Goal: Task Accomplishment & Management: Use online tool/utility

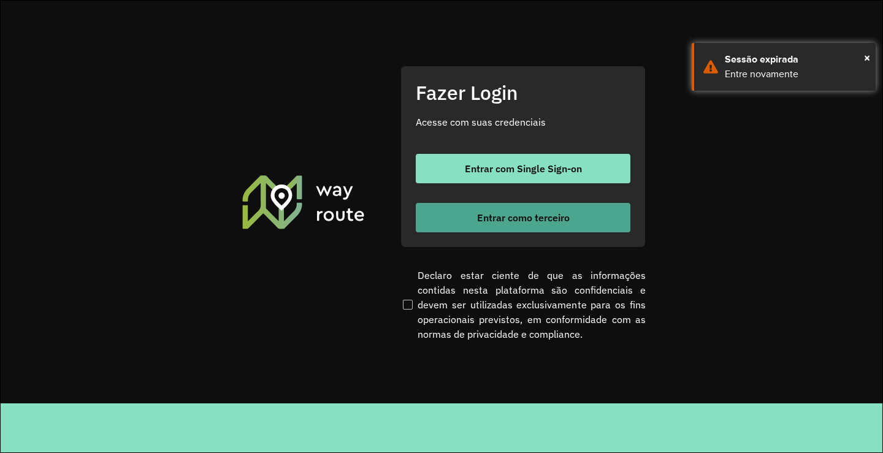
click at [496, 217] on span "Entrar como terceiro" at bounding box center [523, 218] width 93 height 10
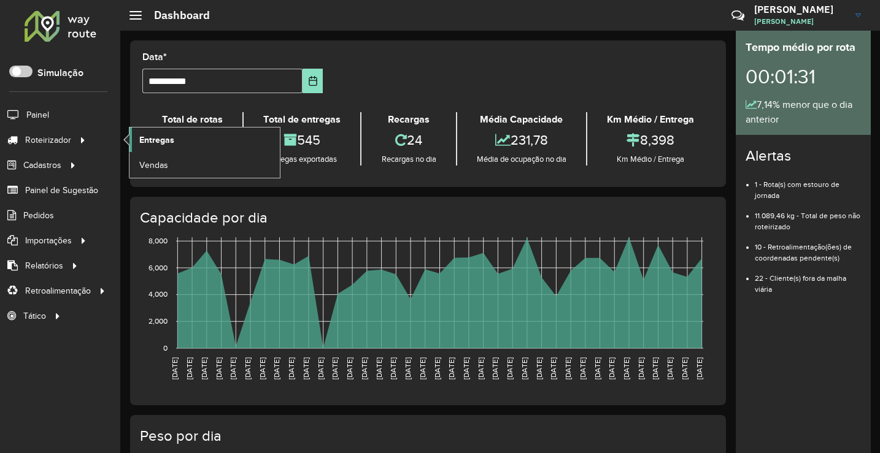
click at [156, 137] on span "Entregas" at bounding box center [156, 140] width 35 height 13
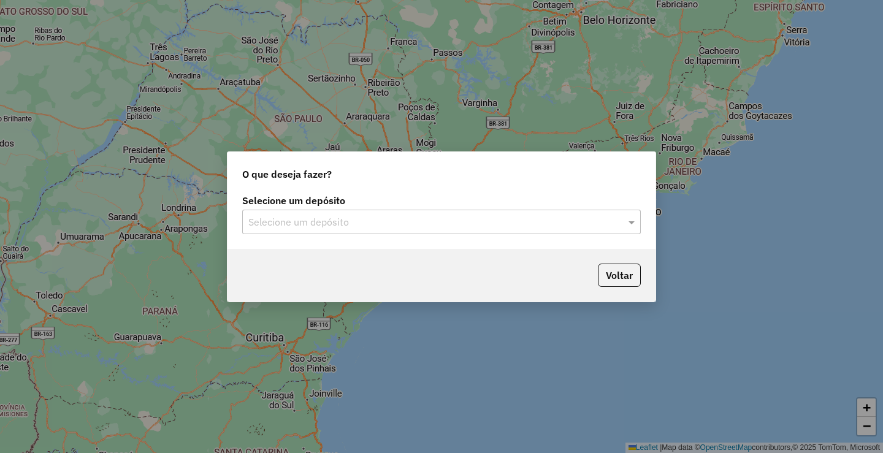
click at [377, 229] on div "Selecione um depósito" at bounding box center [441, 222] width 399 height 25
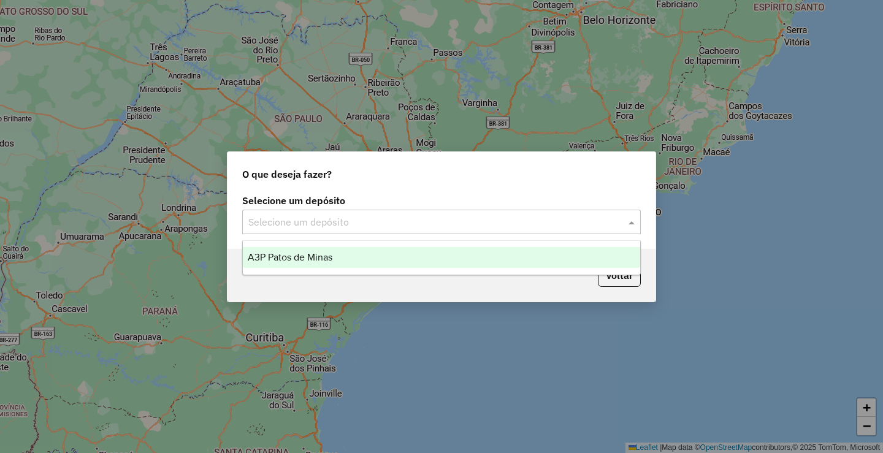
click at [339, 264] on div "A3P Patos de Minas" at bounding box center [442, 257] width 398 height 21
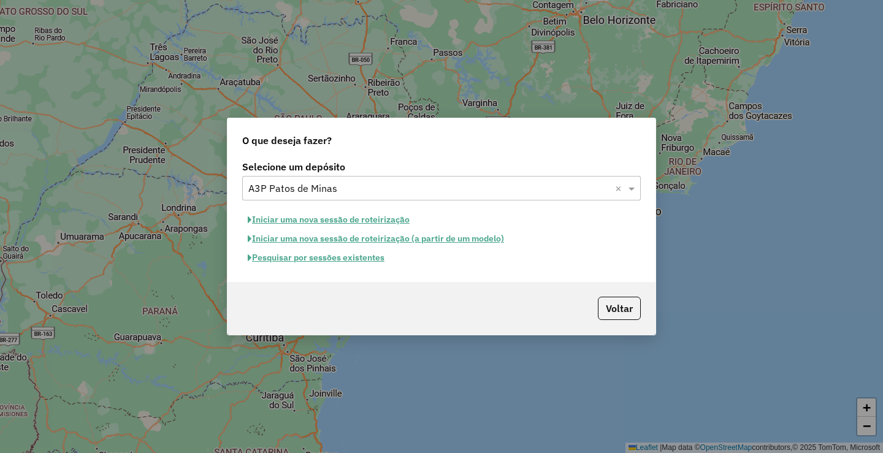
click at [344, 259] on button "Pesquisar por sessões existentes" at bounding box center [316, 257] width 148 height 19
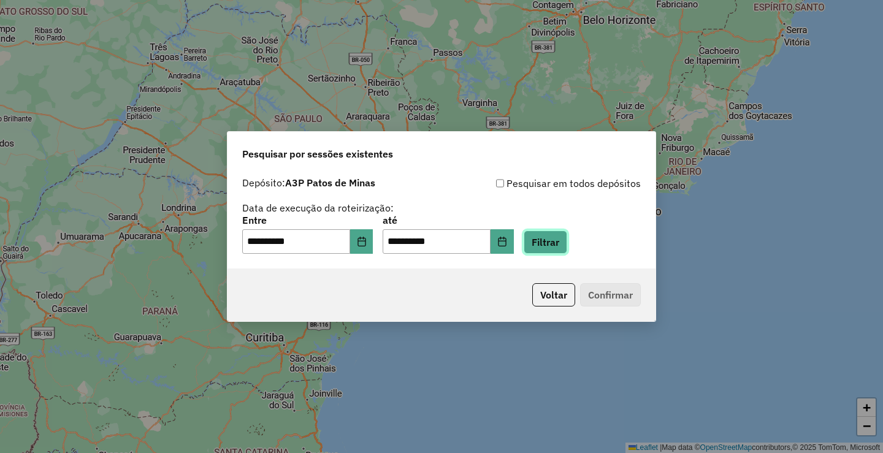
click at [561, 238] on button "Filtrar" at bounding box center [546, 242] width 44 height 23
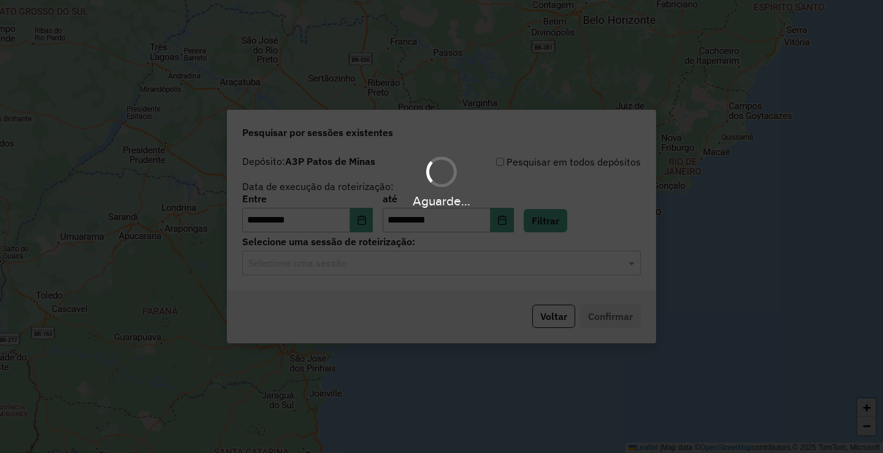
click at [377, 265] on input "text" at bounding box center [429, 263] width 362 height 15
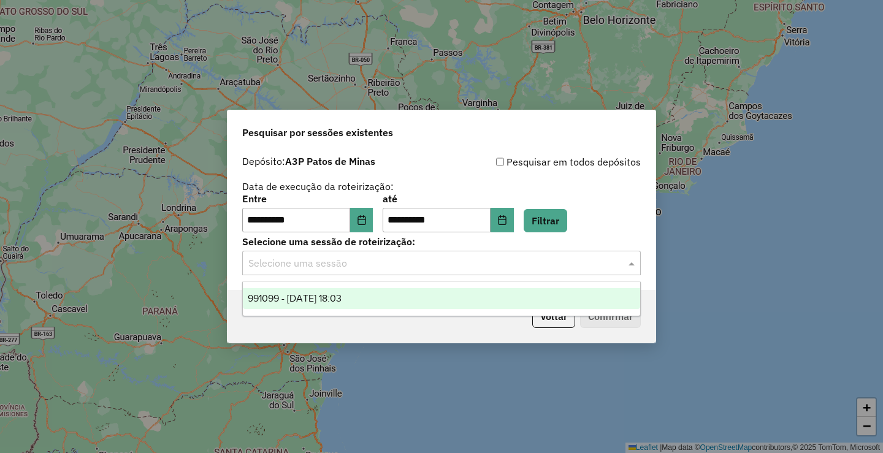
click at [323, 302] on span "991099 - [DATE] 18:03" at bounding box center [295, 298] width 94 height 10
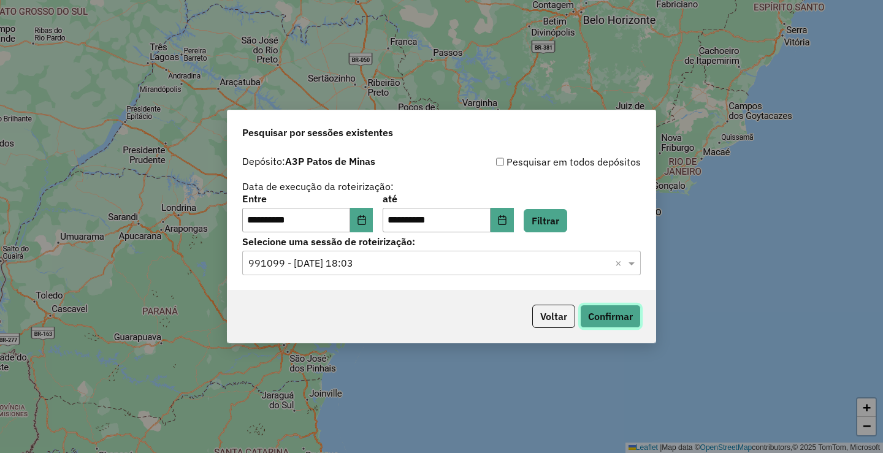
click at [591, 317] on button "Confirmar" at bounding box center [610, 316] width 61 height 23
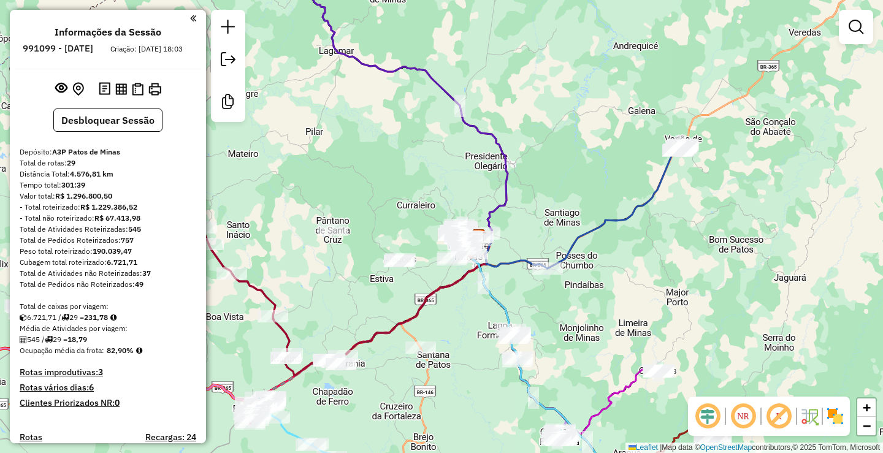
drag, startPoint x: 429, startPoint y: 306, endPoint x: 464, endPoint y: 310, distance: 35.2
click at [458, 312] on icon at bounding box center [328, 282] width 326 height 188
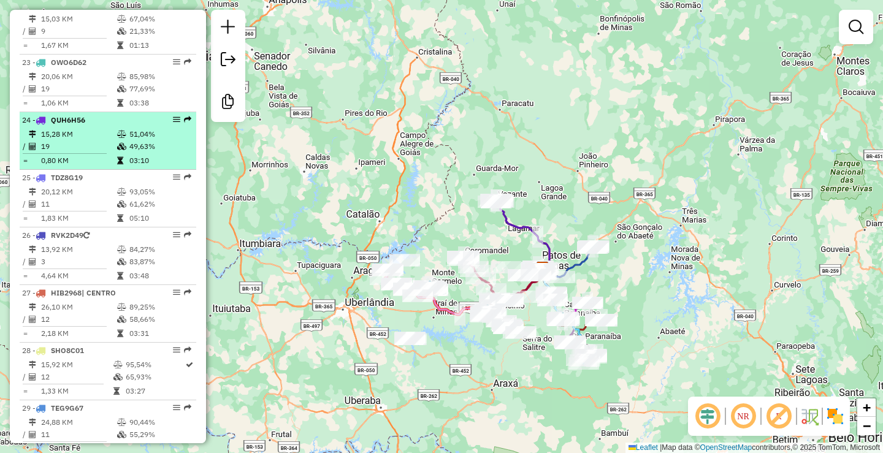
scroll to position [1656, 0]
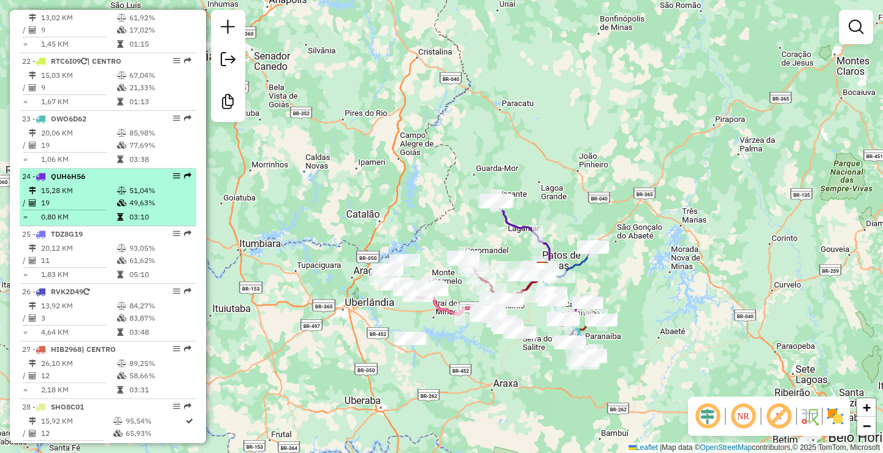
select select "**********"
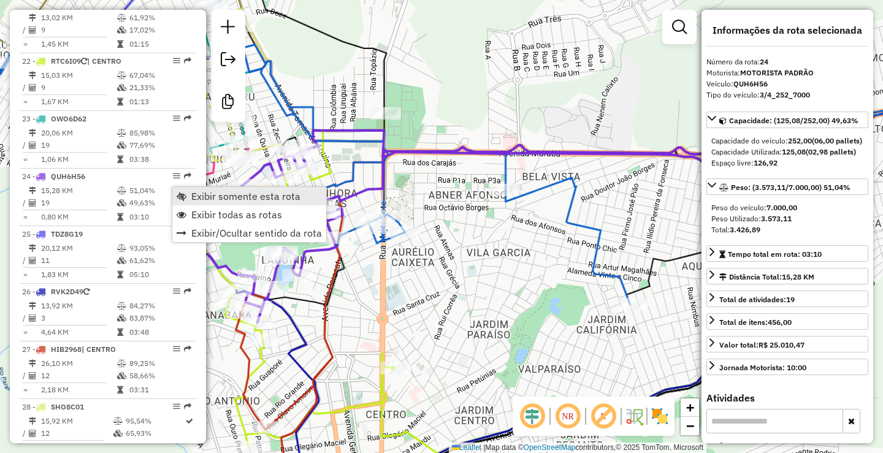
click at [262, 199] on span "Exibir somente esta rota" at bounding box center [245, 196] width 109 height 10
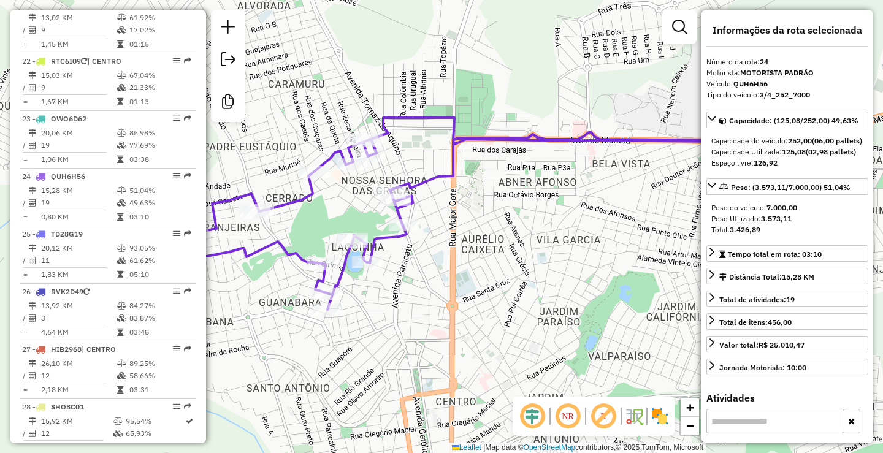
drag, startPoint x: 392, startPoint y: 295, endPoint x: 515, endPoint y: 278, distance: 124.5
click at [520, 275] on div "Janela de atendimento Grade de atendimento Capacidade Transportadoras Veículos …" at bounding box center [441, 226] width 883 height 453
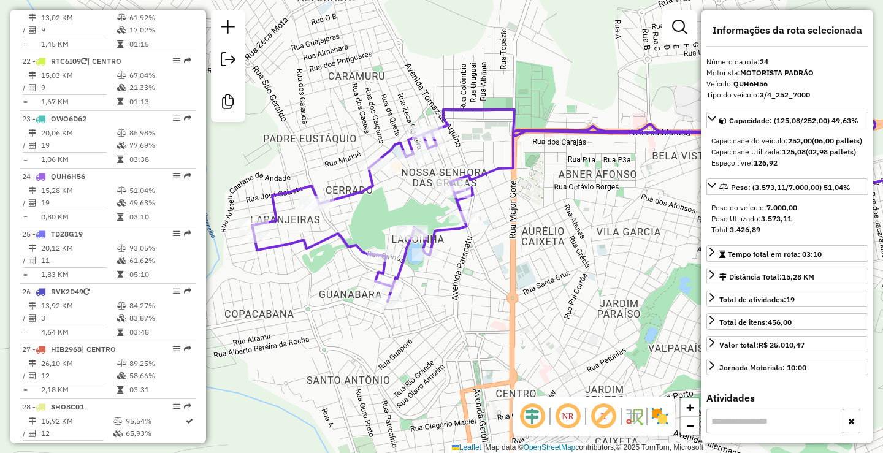
click at [393, 239] on div "Rota 24 - Placa QUH6H56 14468 - BAR DO BOCHECHA Janela de atendimento Grade de …" at bounding box center [441, 226] width 883 height 453
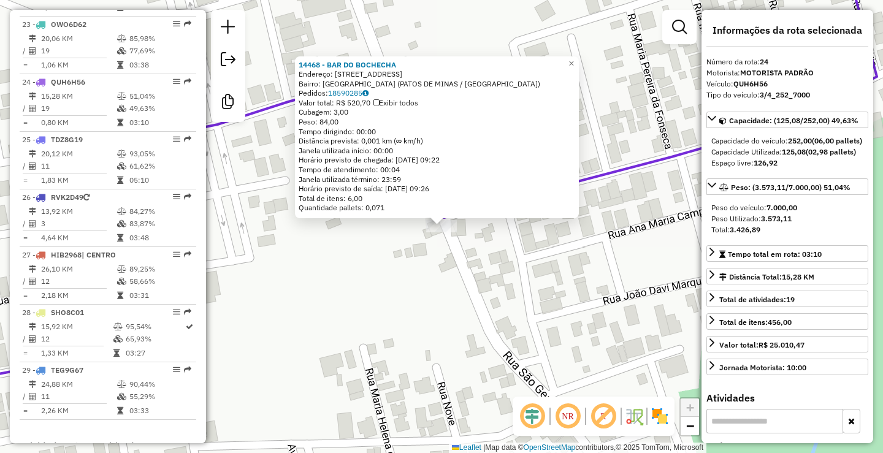
scroll to position [1826, 0]
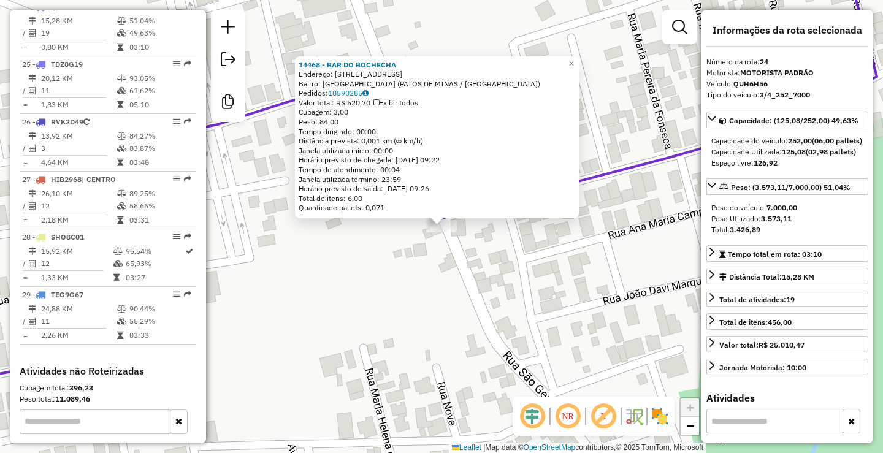
drag, startPoint x: 421, startPoint y: 310, endPoint x: 466, endPoint y: 318, distance: 46.0
click at [466, 318] on div "Rota 24 - Placa QUH6H56 14468 - BAR DO BOCHECHA 14468 - BAR DO BOCHECHA Endereç…" at bounding box center [441, 226] width 883 height 453
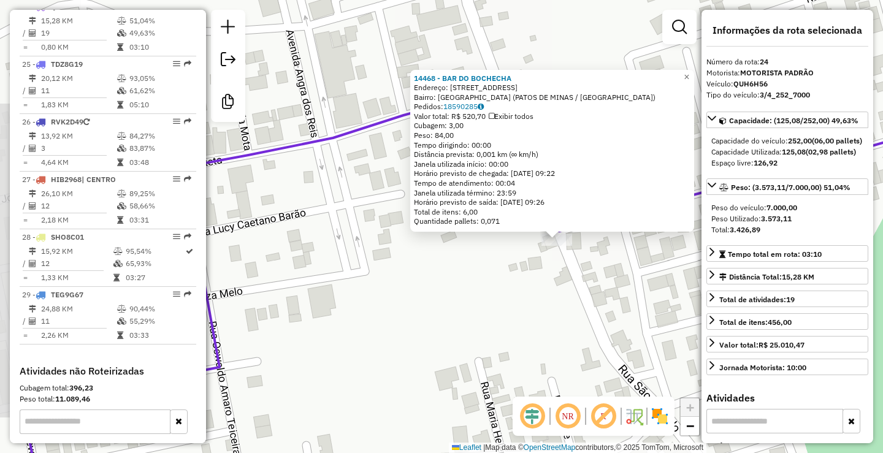
click at [480, 282] on div "14468 - BAR DO BOCHECHA Endereço: BANDEIRANTES 26 Bairro: BRASIL (PATOS DE MINA…" at bounding box center [441, 226] width 883 height 453
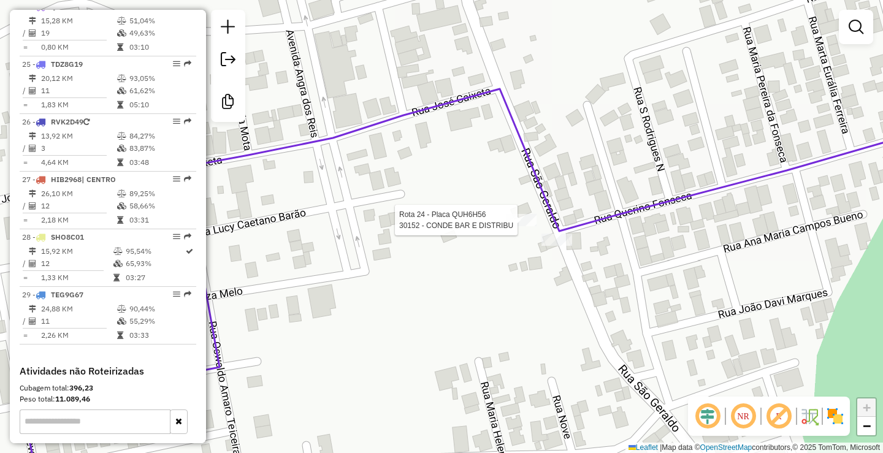
select select "**********"
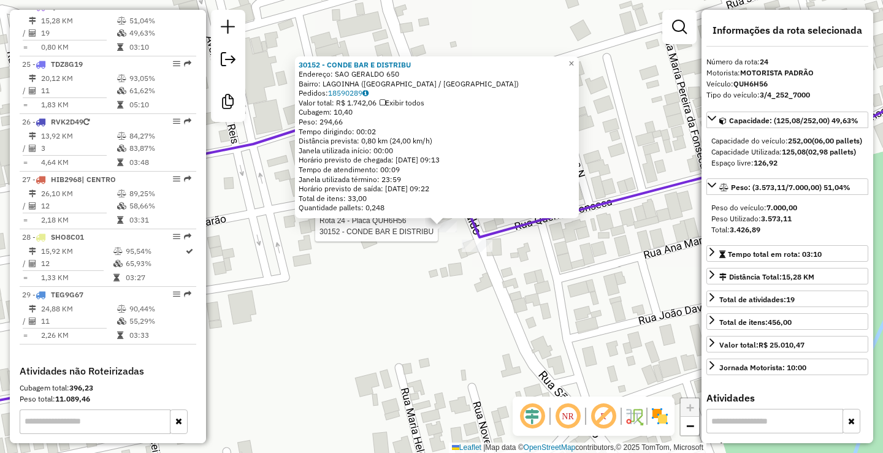
click at [547, 276] on div "Rota 24 - Placa QUH6H56 30152 - CONDE BAR E DISTRIBU 30152 - CONDE BAR E DISTRI…" at bounding box center [441, 226] width 883 height 453
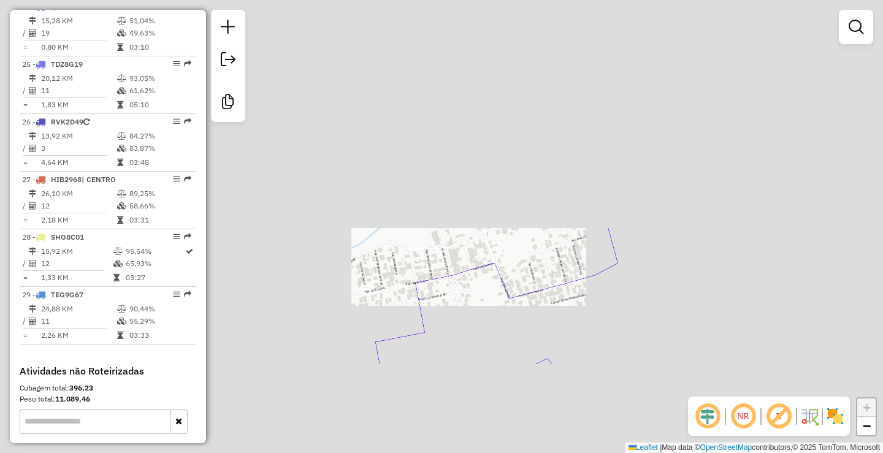
drag, startPoint x: 490, startPoint y: 320, endPoint x: 493, endPoint y: 218, distance: 102.5
click at [493, 246] on div "Janela de atendimento Grade de atendimento Capacidade Transportadoras Veículos …" at bounding box center [441, 226] width 883 height 453
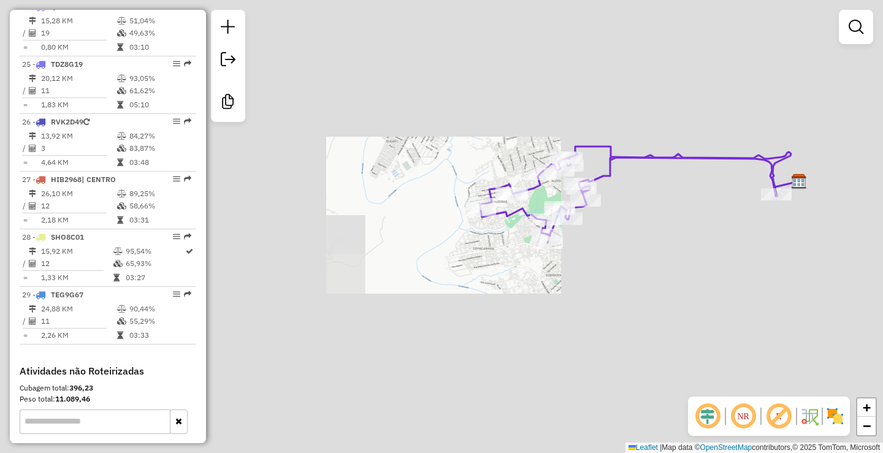
click at [456, 301] on div "Janela de atendimento Grade de atendimento Capacidade Transportadoras Veículos …" at bounding box center [441, 226] width 883 height 453
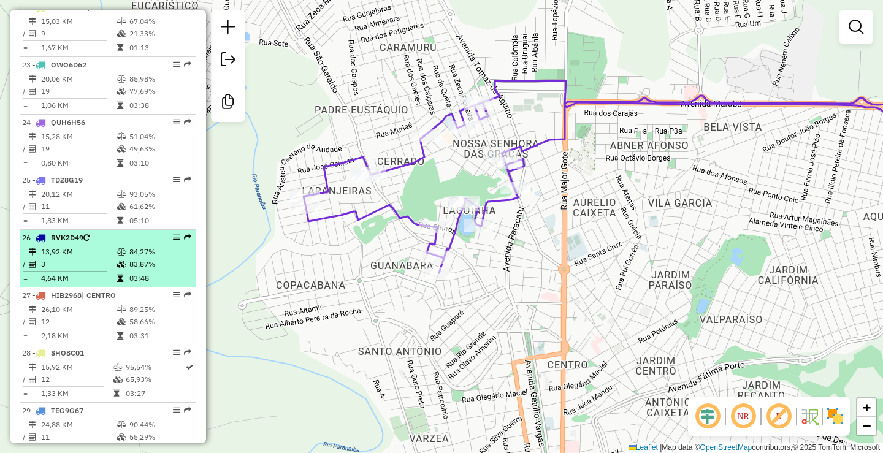
scroll to position [1704, 0]
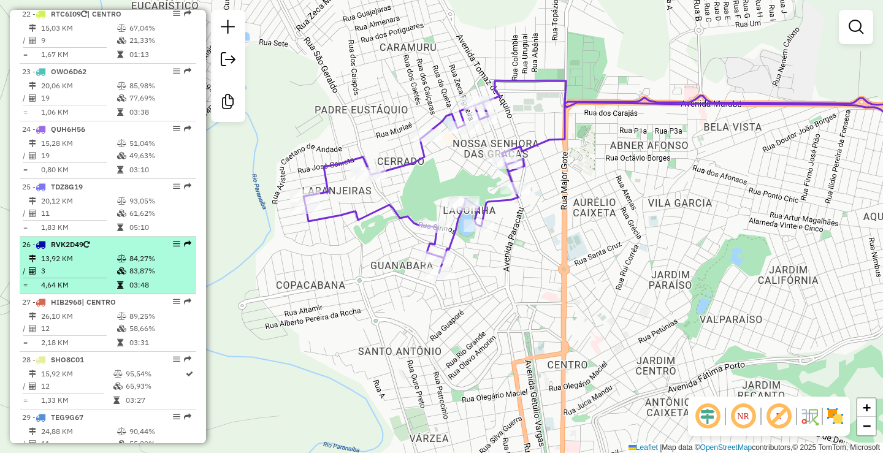
select select "**********"
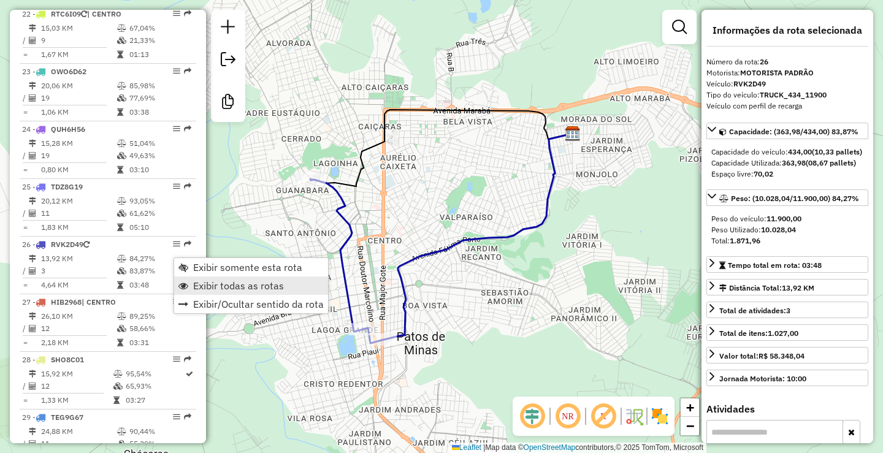
click at [309, 287] on link "Exibir todas as rotas" at bounding box center [251, 286] width 154 height 18
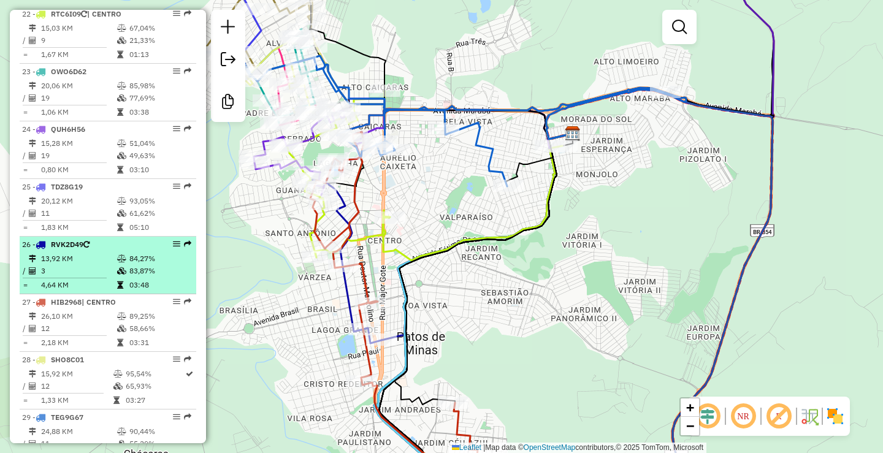
select select "**********"
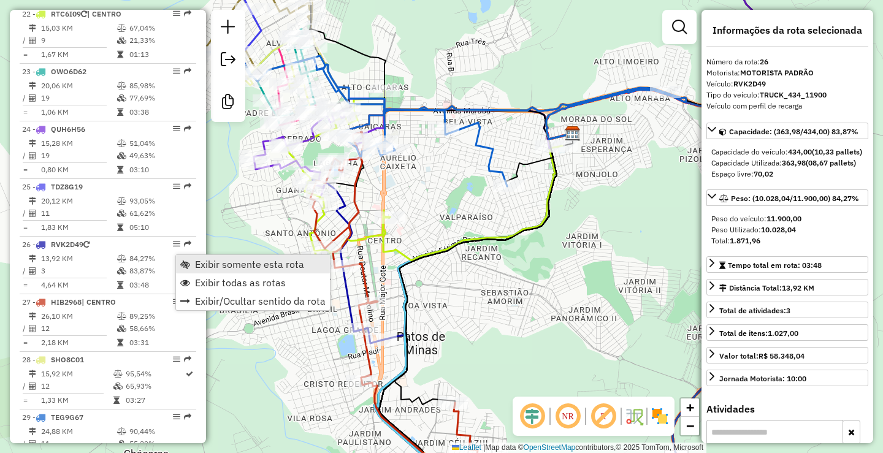
click at [223, 268] on span "Exibir somente esta rota" at bounding box center [249, 265] width 109 height 10
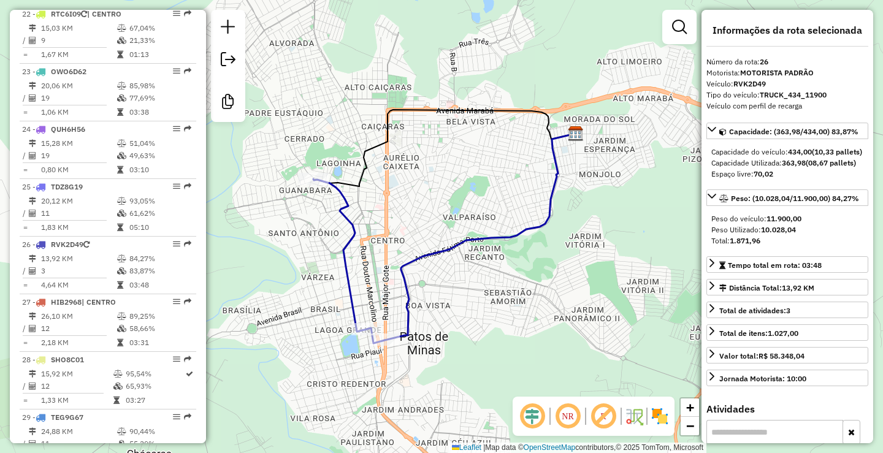
drag, startPoint x: 410, startPoint y: 301, endPoint x: 450, endPoint y: 292, distance: 40.8
click at [448, 293] on icon at bounding box center [480, 237] width 191 height 207
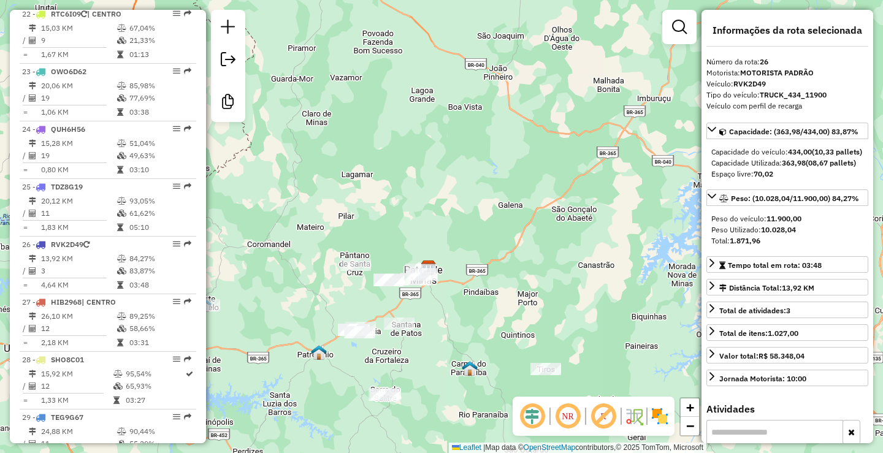
drag, startPoint x: 355, startPoint y: 229, endPoint x: 469, endPoint y: 217, distance: 114.8
click at [469, 217] on div "Janela de atendimento Grade de atendimento Capacidade Transportadoras Veículos …" at bounding box center [441, 226] width 883 height 453
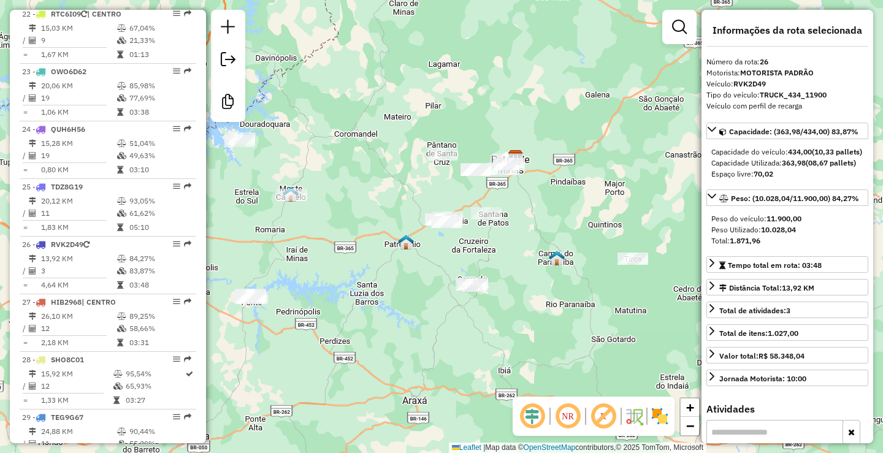
drag, startPoint x: 417, startPoint y: 260, endPoint x: 386, endPoint y: 345, distance: 91.2
click at [391, 384] on div "Janela de atendimento Grade de atendimento Capacidade Transportadoras Veículos …" at bounding box center [441, 226] width 883 height 453
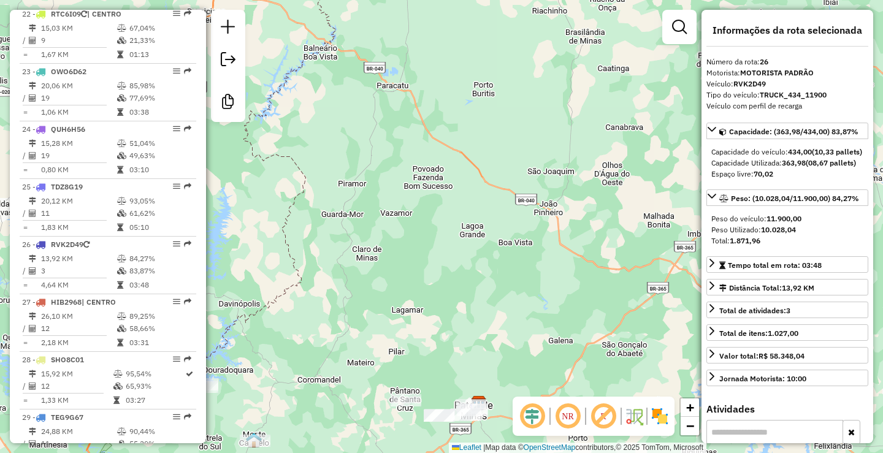
drag, startPoint x: 366, startPoint y: 289, endPoint x: 359, endPoint y: 301, distance: 13.5
click at [359, 301] on div "Janela de atendimento Grade de atendimento Capacidade Transportadoras Veículos …" at bounding box center [441, 226] width 883 height 453
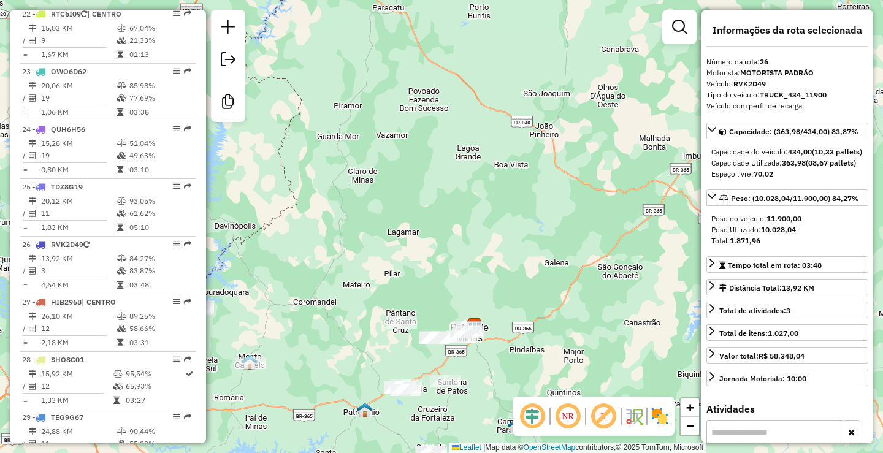
click at [581, 242] on div "Janela de atendimento Grade de atendimento Capacidade Transportadoras Veículos …" at bounding box center [441, 226] width 883 height 453
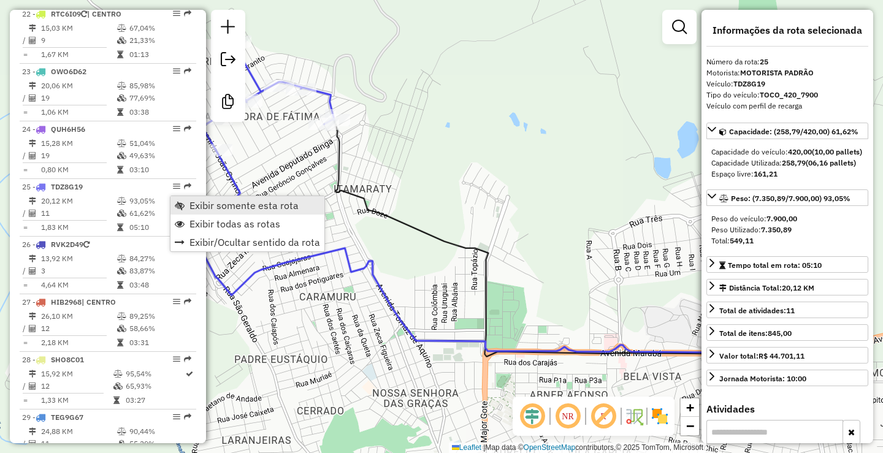
click at [207, 207] on span "Exibir somente esta rota" at bounding box center [244, 206] width 109 height 10
click at [210, 231] on span "Exibir todas as rotas" at bounding box center [238, 229] width 91 height 10
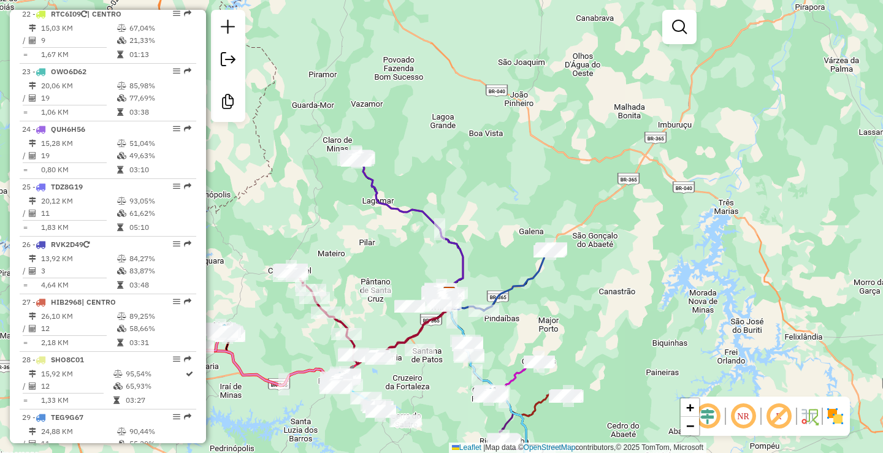
drag, startPoint x: 396, startPoint y: 240, endPoint x: 467, endPoint y: 293, distance: 87.7
click at [483, 300] on div "Janela de atendimento Grade de atendimento Capacidade Transportadoras Veículos …" at bounding box center [441, 226] width 883 height 453
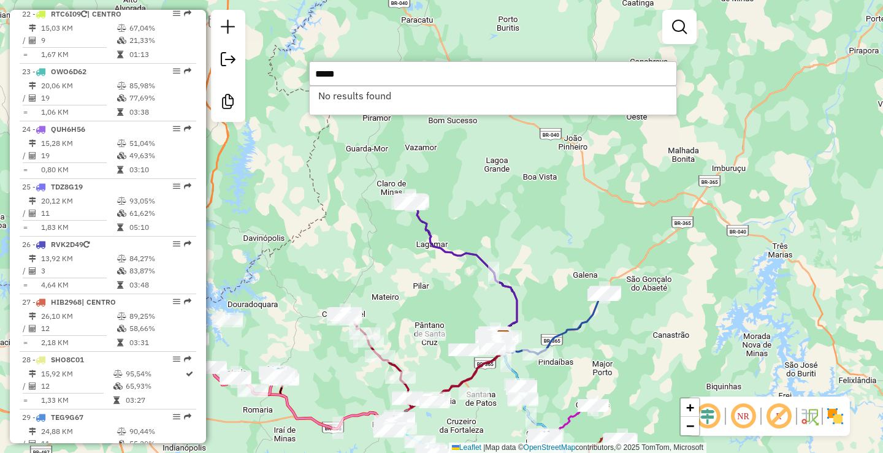
type input "*****"
click at [458, 150] on div "Janela de atendimento Grade de atendimento Capacidade Transportadoras Veículos …" at bounding box center [441, 226] width 883 height 453
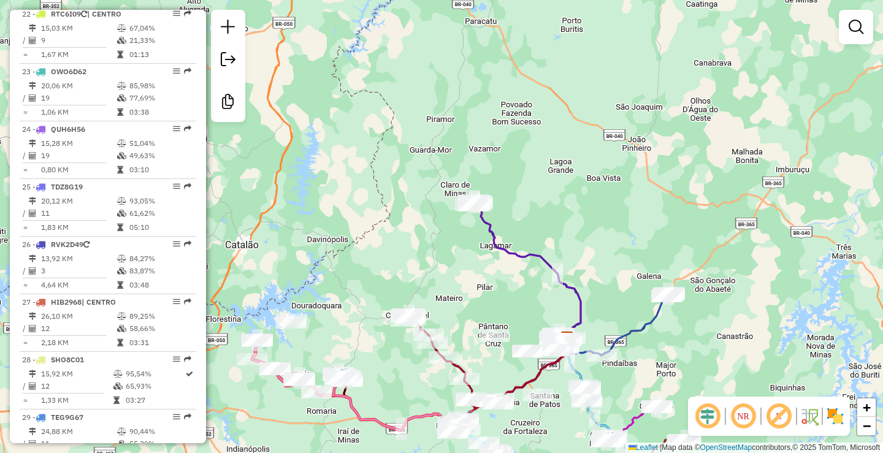
drag, startPoint x: 498, startPoint y: 236, endPoint x: 591, endPoint y: 236, distance: 93.9
click at [591, 237] on div "Janela de atendimento Grade de atendimento Capacidade Transportadoras Veículos …" at bounding box center [441, 226] width 883 height 453
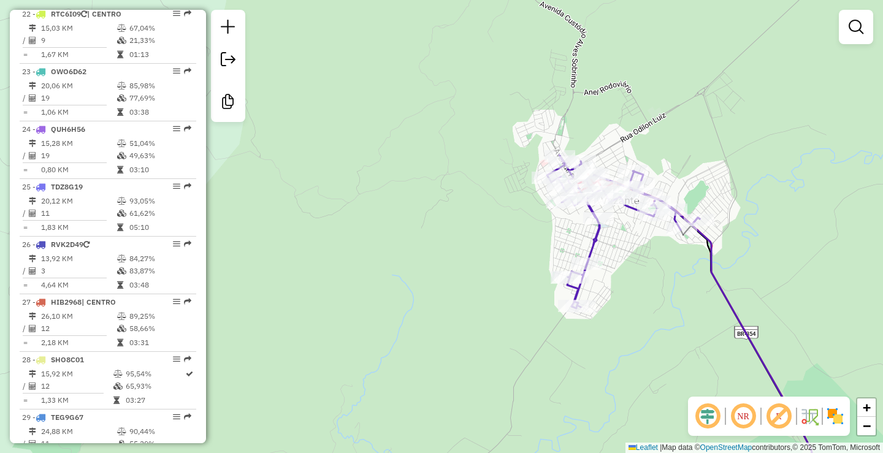
click at [512, 228] on div "Janela de atendimento Grade de atendimento Capacidade Transportadoras Veículos …" at bounding box center [441, 226] width 883 height 453
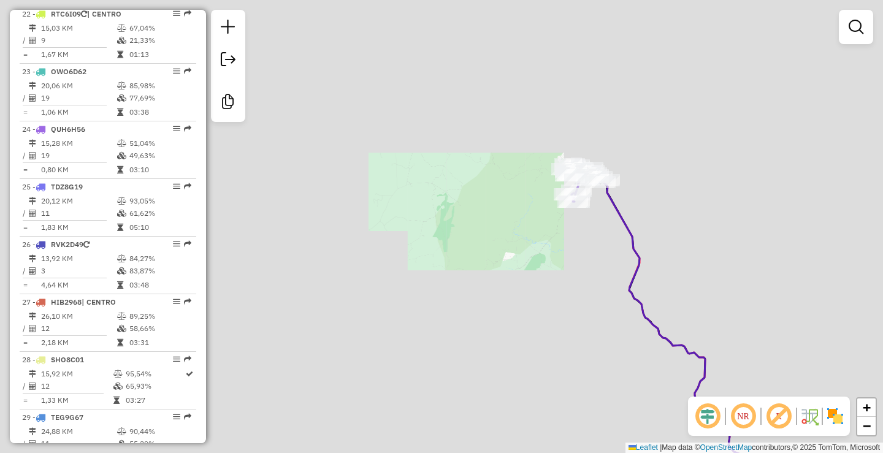
drag, startPoint x: 582, startPoint y: 308, endPoint x: 613, endPoint y: 230, distance: 83.7
click at [607, 246] on div "Janela de atendimento Grade de atendimento Capacidade Transportadoras Veículos …" at bounding box center [441, 226] width 883 height 453
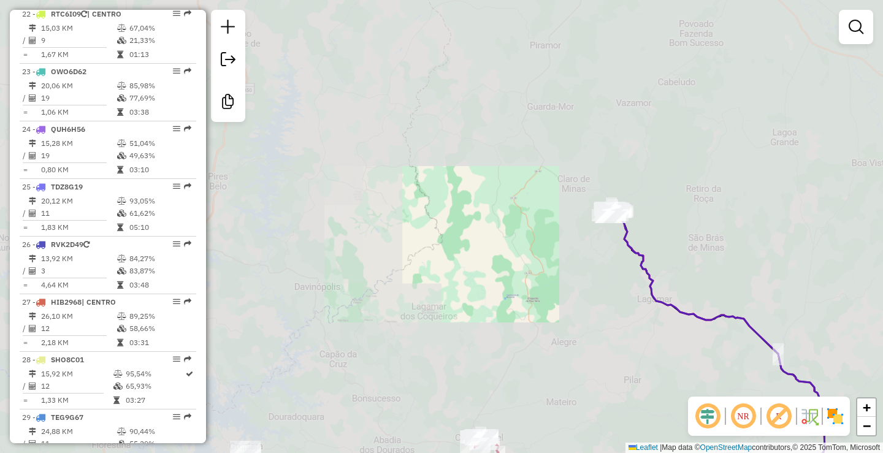
drag, startPoint x: 596, startPoint y: 315, endPoint x: 615, endPoint y: 249, distance: 68.2
click at [609, 263] on div "Janela de atendimento Grade de atendimento Capacidade Transportadoras Veículos …" at bounding box center [441, 226] width 883 height 453
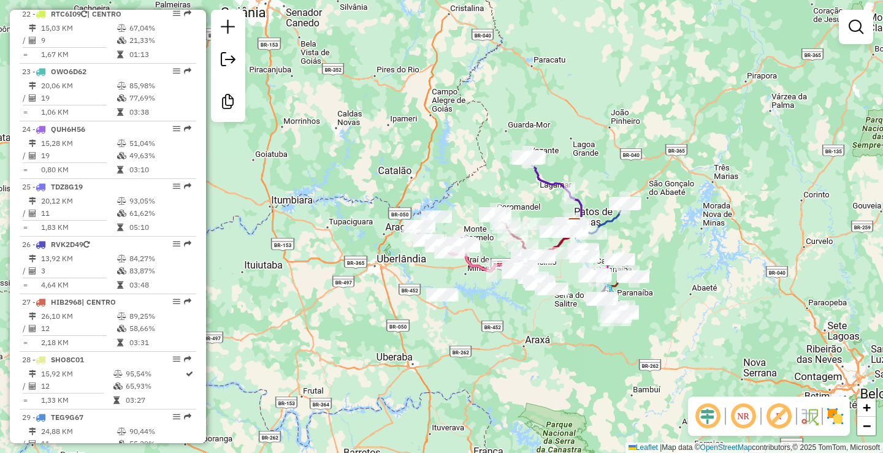
drag, startPoint x: 554, startPoint y: 219, endPoint x: 491, endPoint y: 172, distance: 78.9
click at [492, 177] on div "Janela de atendimento Grade de atendimento Capacidade Transportadoras Veículos …" at bounding box center [441, 226] width 883 height 453
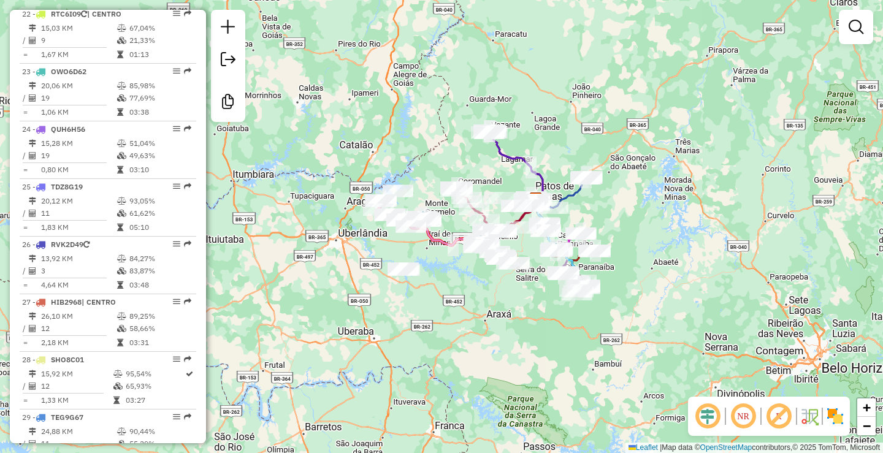
click at [566, 356] on div "Janela de atendimento Grade de atendimento Capacidade Transportadoras Veículos …" at bounding box center [441, 226] width 883 height 453
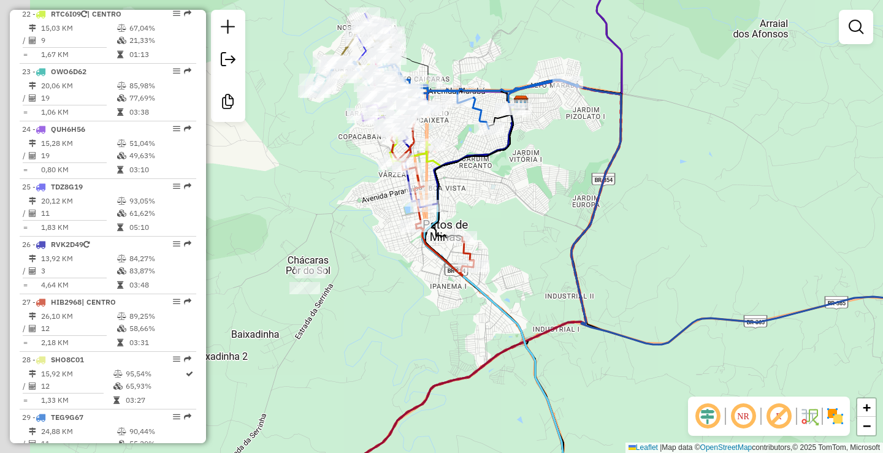
drag, startPoint x: 564, startPoint y: 261, endPoint x: 645, endPoint y: 275, distance: 81.5
click at [652, 271] on div "Janela de atendimento Grade de atendimento Capacidade Transportadoras Veículos …" at bounding box center [441, 226] width 883 height 453
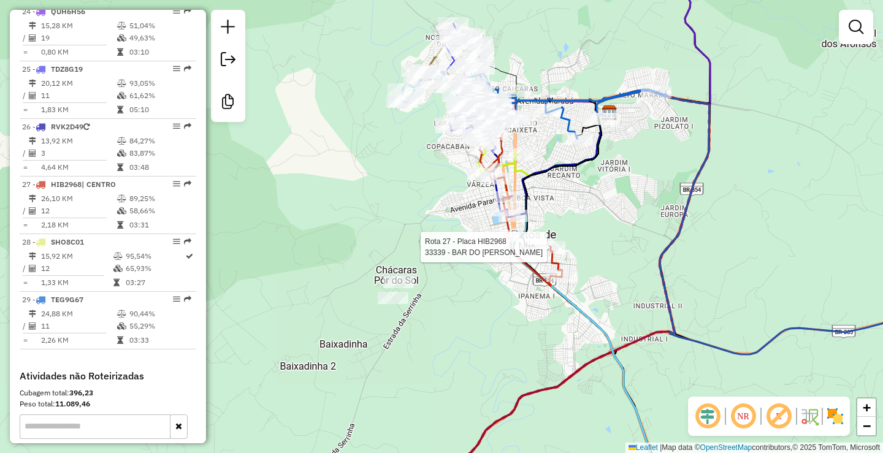
select select "**********"
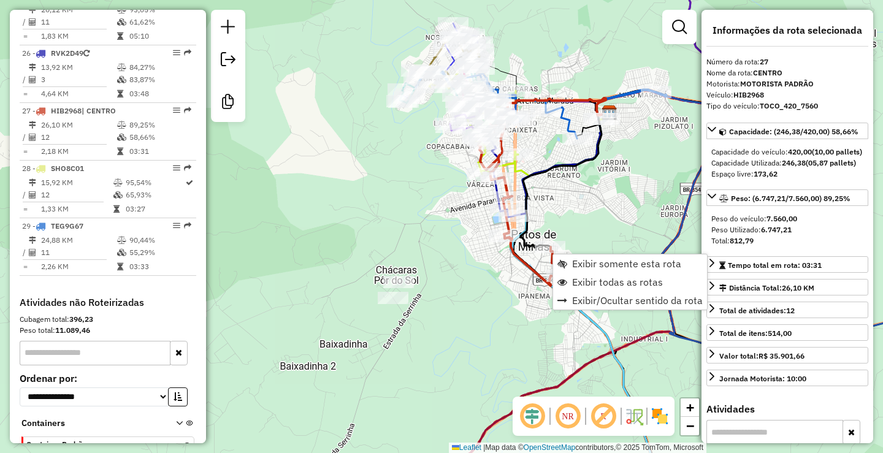
scroll to position [1953, 0]
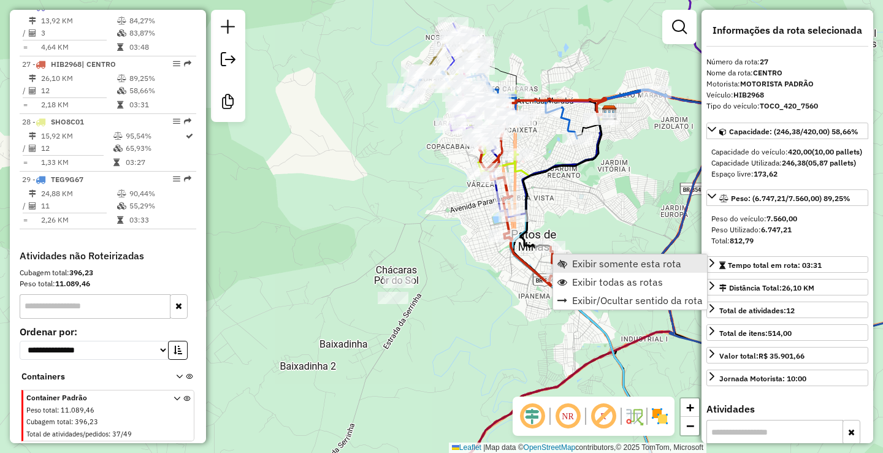
click at [620, 266] on span "Exibir somente esta rota" at bounding box center [626, 264] width 109 height 10
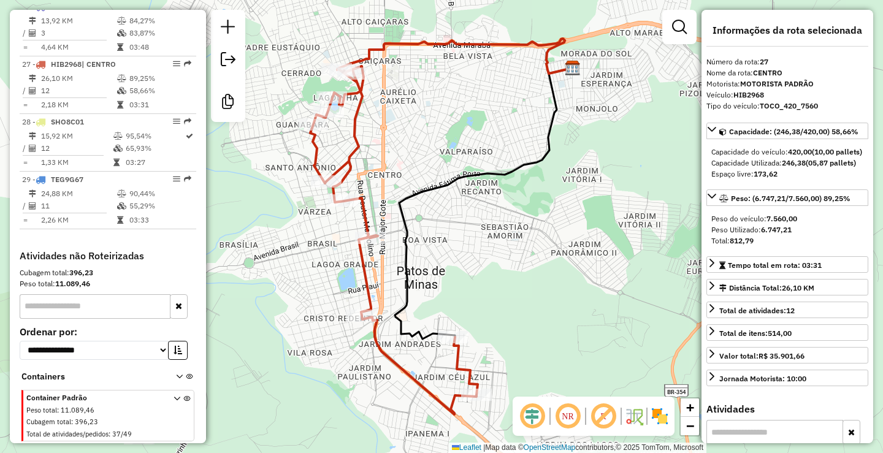
drag, startPoint x: 567, startPoint y: 286, endPoint x: 623, endPoint y: 286, distance: 56.4
click at [623, 286] on div "Janela de atendimento Grade de atendimento Capacidade Transportadoras Veículos …" at bounding box center [441, 226] width 883 height 453
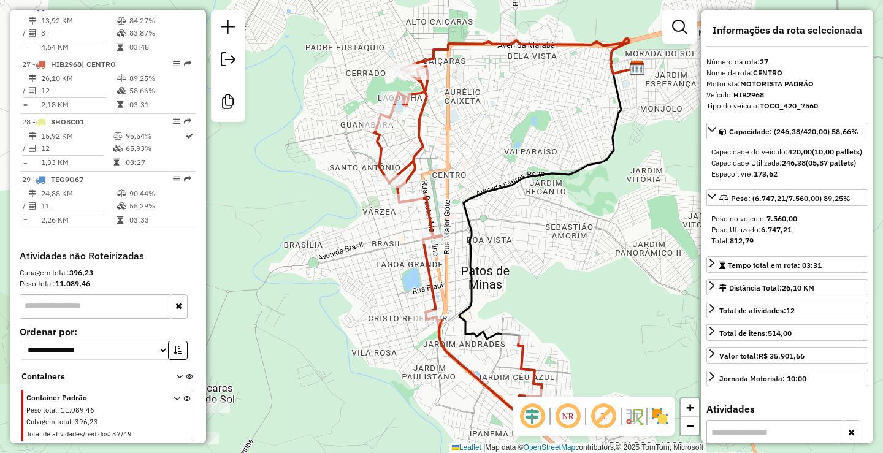
click at [615, 283] on div "Janela de atendimento Grade de atendimento Capacidade Transportadoras Veículos …" at bounding box center [441, 226] width 883 height 453
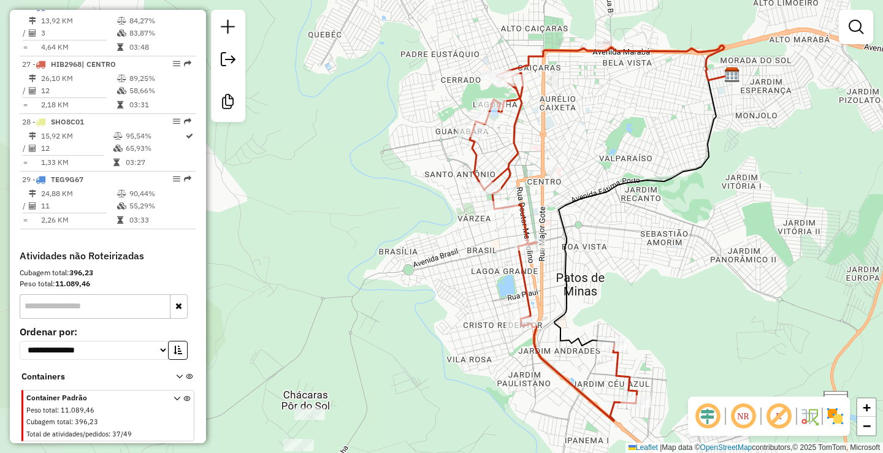
drag, startPoint x: 532, startPoint y: 260, endPoint x: 628, endPoint y: 266, distance: 95.3
click at [628, 266] on div "Janela de atendimento Grade de atendimento Capacidade Transportadoras Veículos …" at bounding box center [441, 226] width 883 height 453
click at [438, 254] on div "Janela de atendimento Grade de atendimento Capacidade Transportadoras Veículos …" at bounding box center [441, 226] width 883 height 453
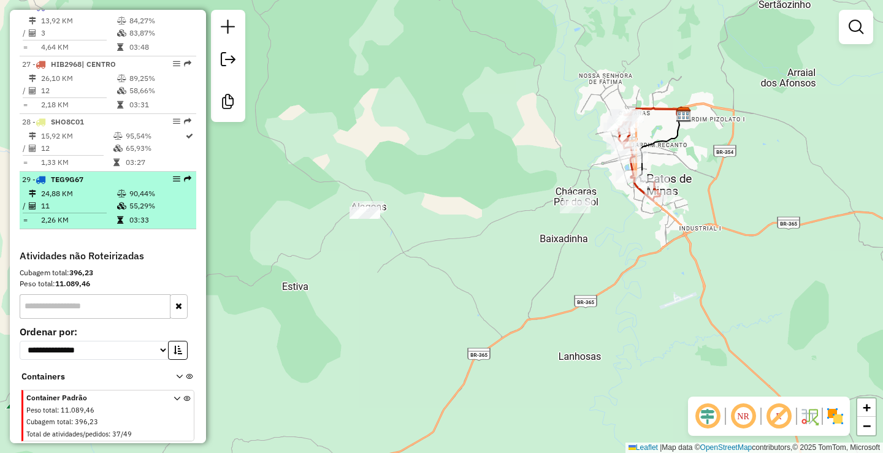
select select "**********"
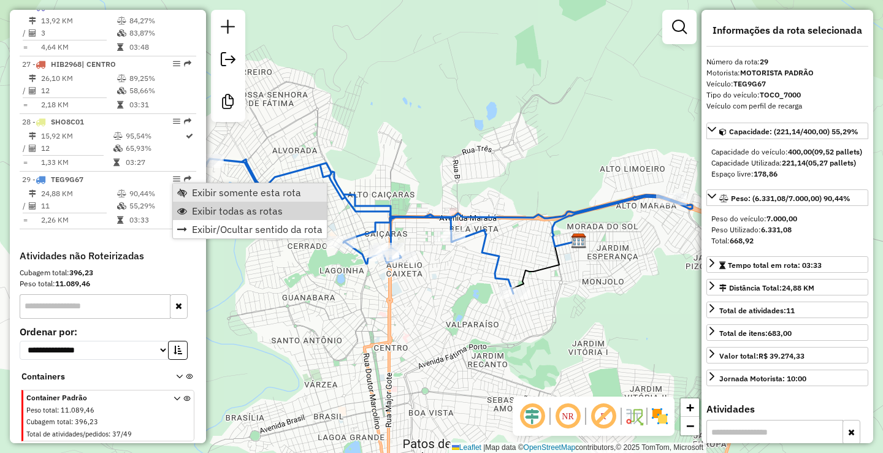
click at [243, 190] on span "Exibir somente esta rota" at bounding box center [246, 193] width 109 height 10
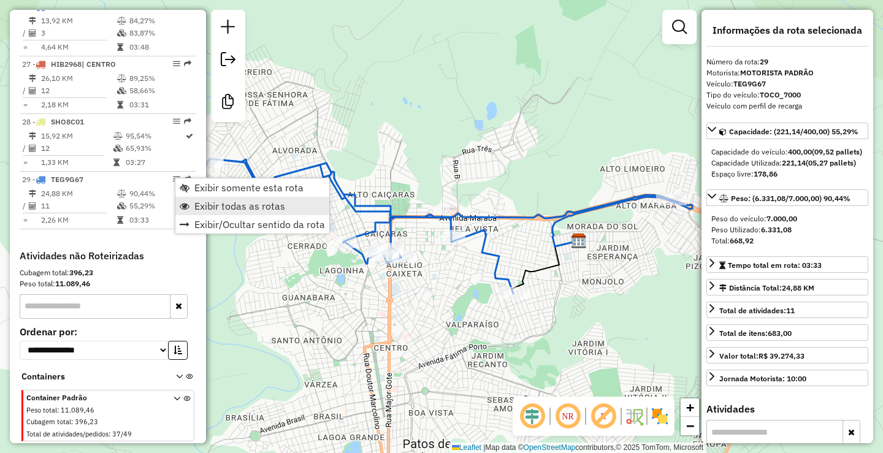
click at [216, 215] on link "Exibir todas as rotas" at bounding box center [252, 206] width 154 height 18
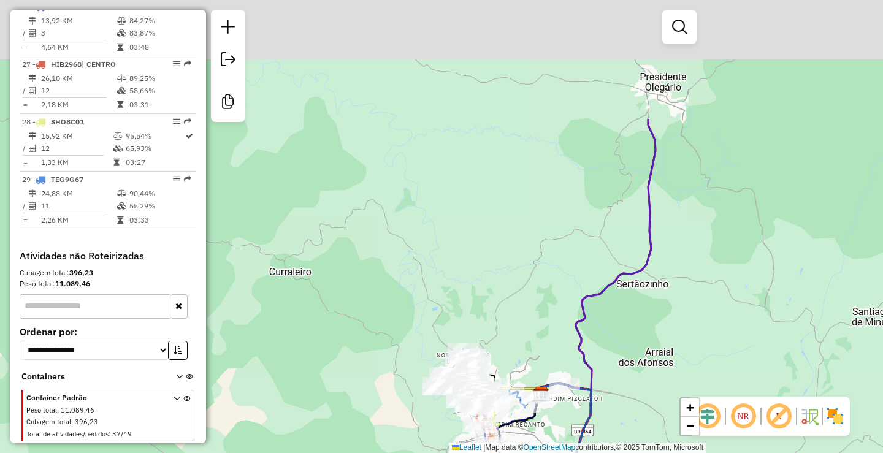
drag, startPoint x: 611, startPoint y: 279, endPoint x: 629, endPoint y: 399, distance: 121.0
click at [629, 396] on icon at bounding box center [595, 257] width 121 height 277
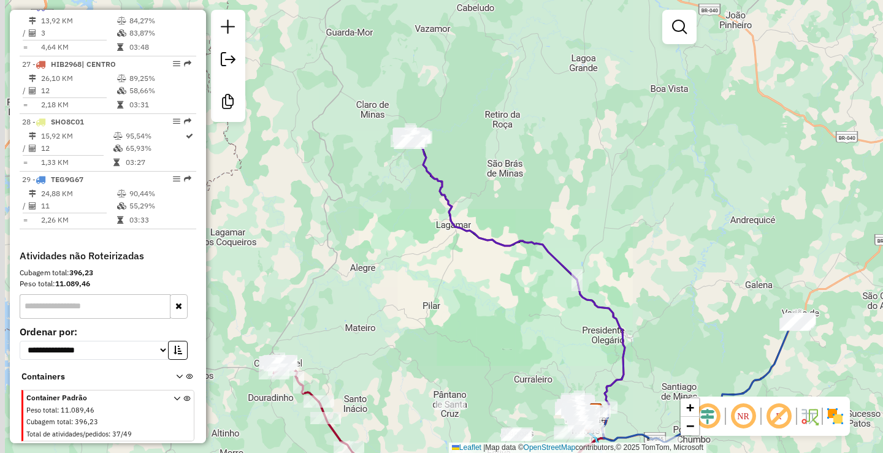
drag, startPoint x: 481, startPoint y: 316, endPoint x: 525, endPoint y: 343, distance: 51.2
click at [520, 342] on div "Janela de atendimento Grade de atendimento Capacidade Transportadoras Veículos …" at bounding box center [441, 226] width 883 height 453
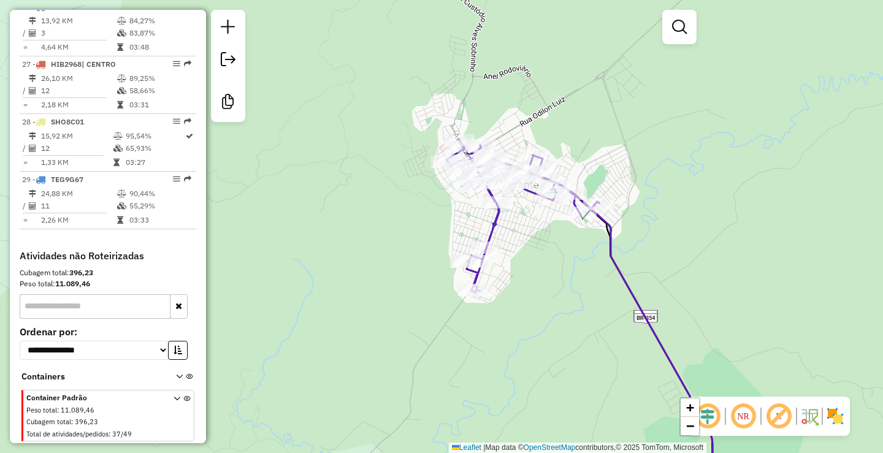
drag, startPoint x: 518, startPoint y: 228, endPoint x: 550, endPoint y: 320, distance: 97.8
click at [550, 319] on div "Rota 11 - Placa TEE6J70 2636 - D PAULA SUPERMERCADO Janela de atendimento Grade…" at bounding box center [441, 226] width 883 height 453
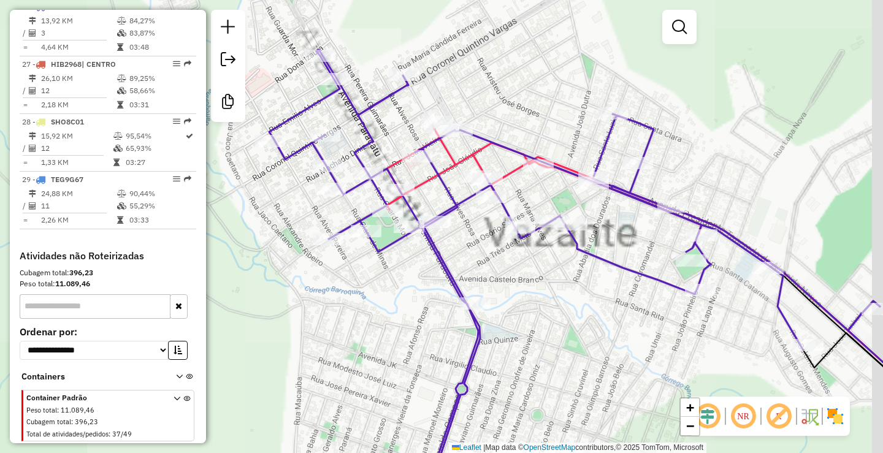
drag, startPoint x: 580, startPoint y: 351, endPoint x: 552, endPoint y: 282, distance: 74.3
click at [553, 283] on div "Janela de atendimento Grade de atendimento Capacidade Transportadoras Veículos …" at bounding box center [441, 226] width 883 height 453
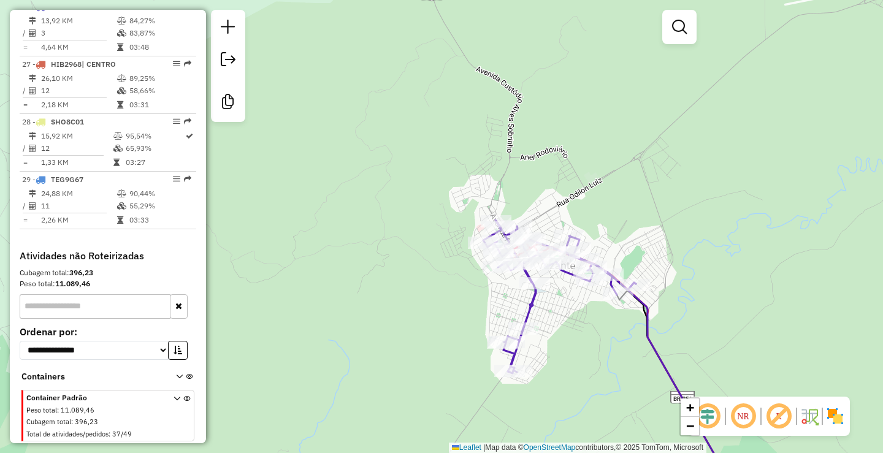
drag, startPoint x: 563, startPoint y: 194, endPoint x: 563, endPoint y: 152, distance: 41.7
click at [563, 152] on div "Janela de atendimento Grade de atendimento Capacidade Transportadoras Veículos …" at bounding box center [441, 226] width 883 height 453
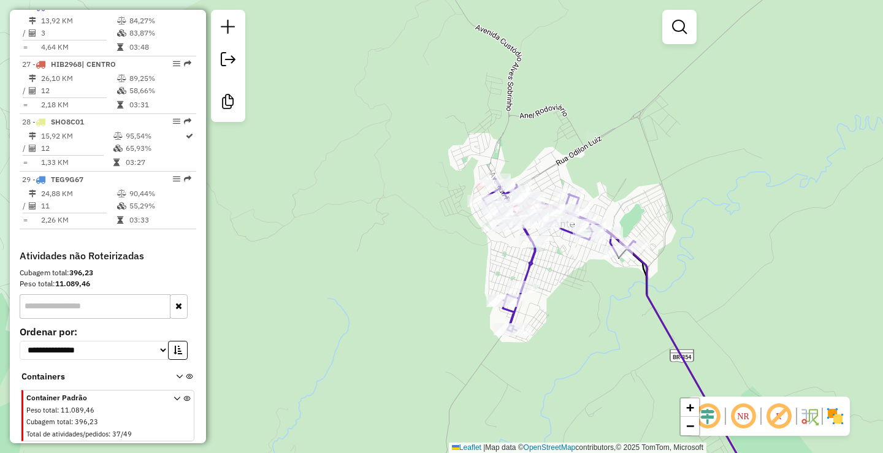
drag, startPoint x: 563, startPoint y: 252, endPoint x: 558, endPoint y: 310, distance: 57.9
click at [559, 309] on div "Janela de atendimento Grade de atendimento Capacidade Transportadoras Veículos …" at bounding box center [441, 226] width 883 height 453
